Goal: Information Seeking & Learning: Check status

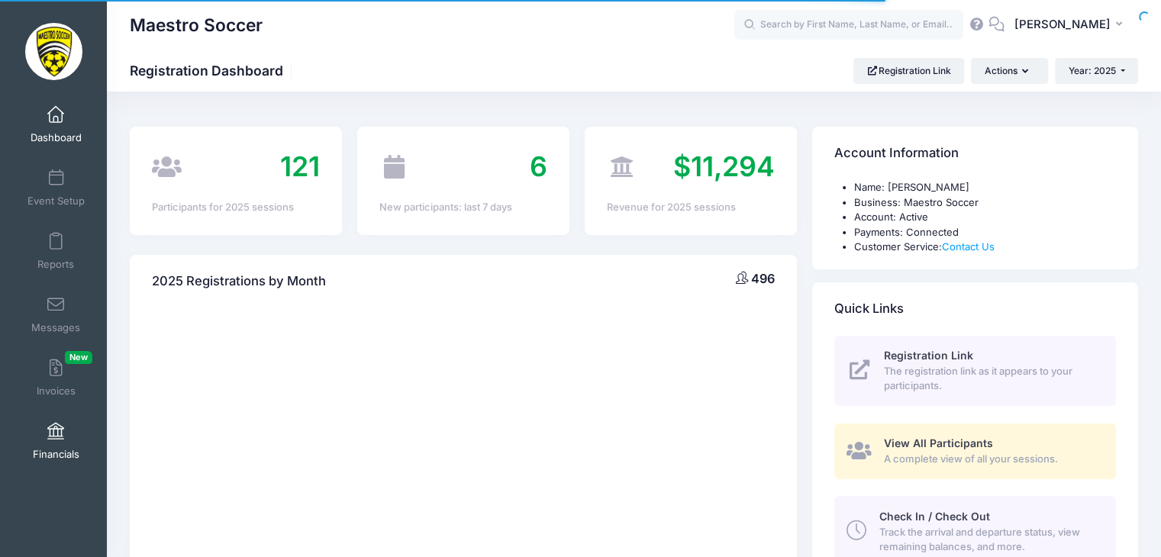
click at [51, 443] on link "Financials" at bounding box center [56, 441] width 73 height 53
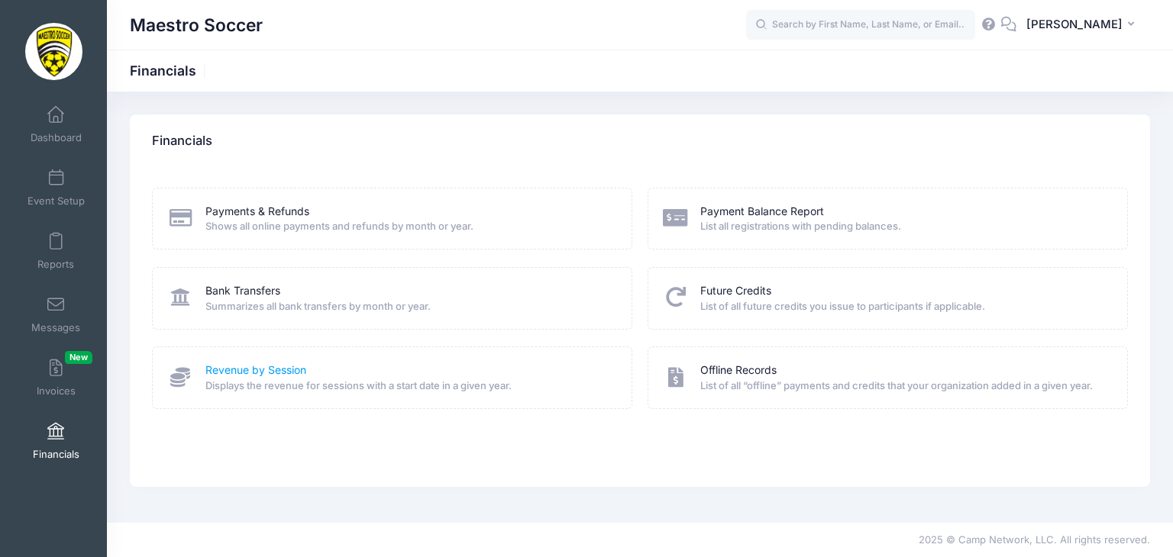
click at [284, 370] on link "Revenue by Session" at bounding box center [255, 371] width 101 height 16
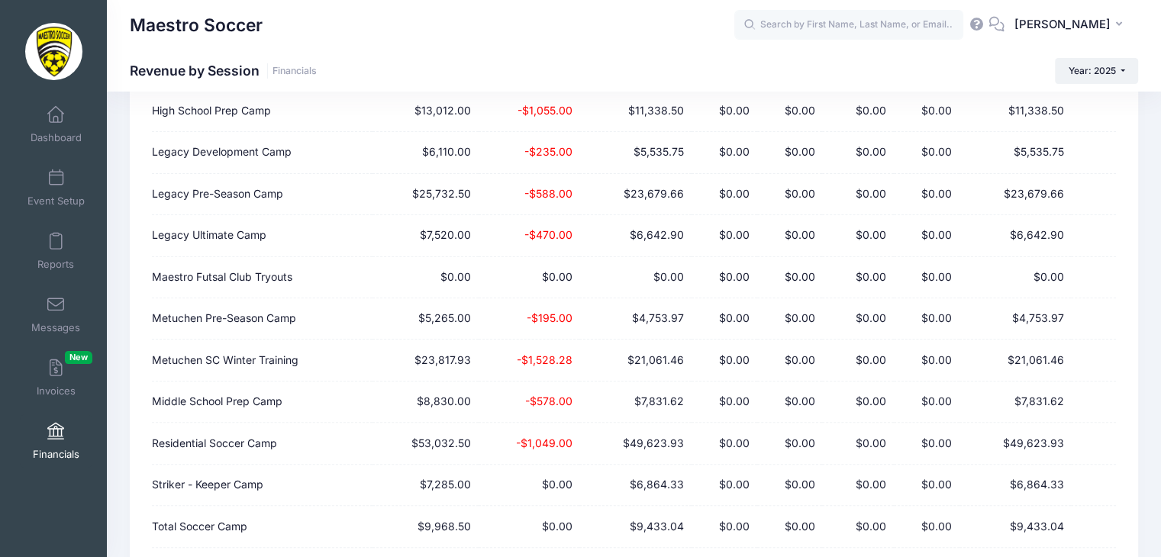
scroll to position [284, 0]
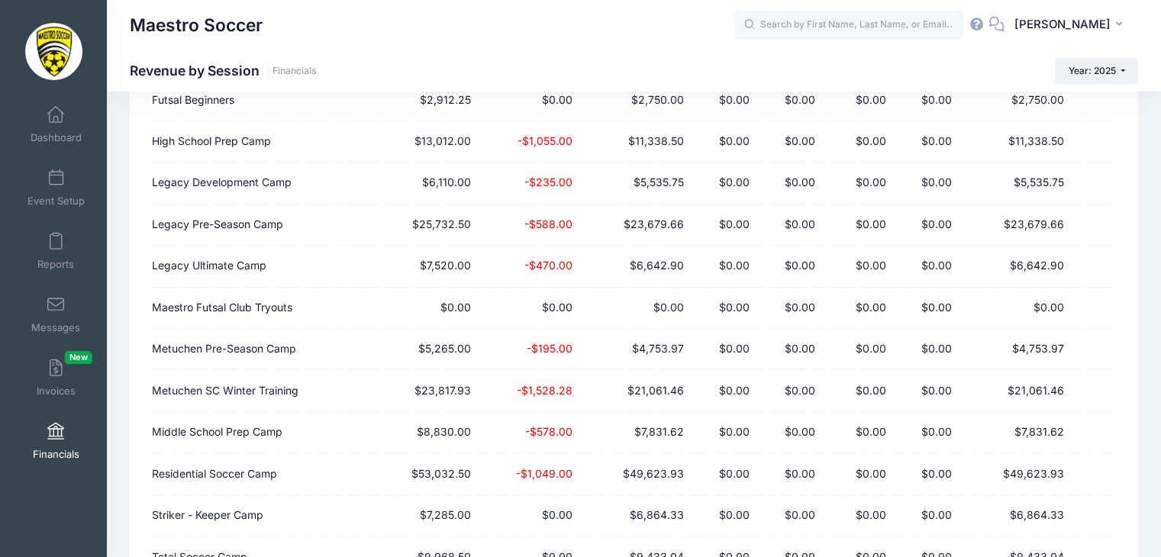
drag, startPoint x: 1169, startPoint y: 392, endPoint x: 617, endPoint y: 22, distance: 664.7
click at [617, 22] on div "Maestro Soccer" at bounding box center [432, 25] width 605 height 35
